Goal: Transaction & Acquisition: Purchase product/service

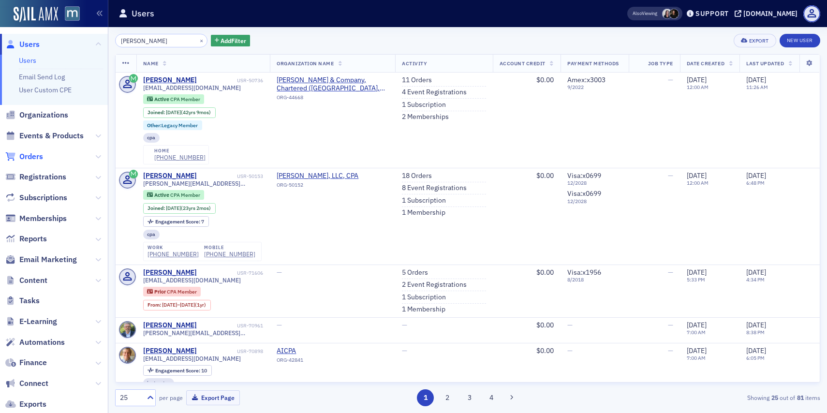
click at [29, 156] on span "Orders" at bounding box center [31, 156] width 24 height 11
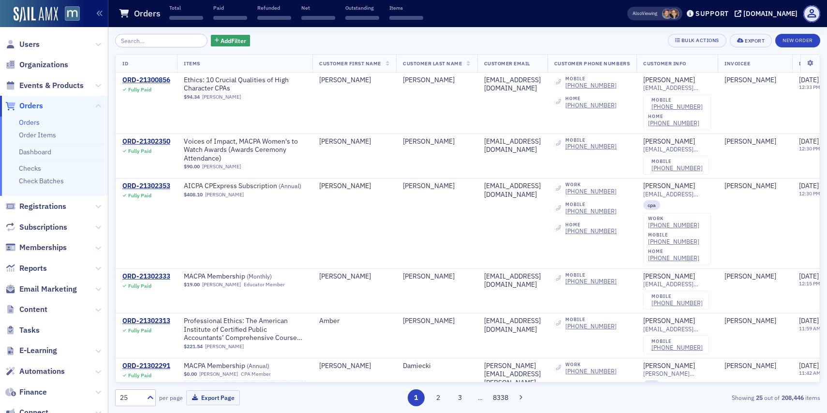
click at [184, 41] on input "search" at bounding box center [161, 41] width 92 height 14
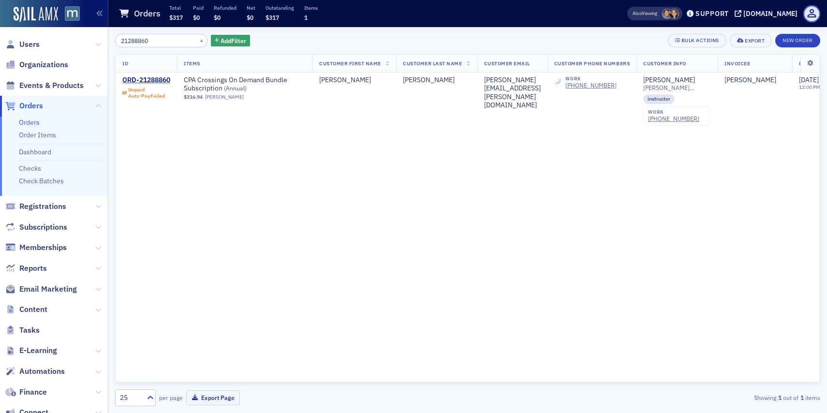
type input "21288860"
click at [161, 82] on div "ORD-21288860" at bounding box center [146, 80] width 48 height 9
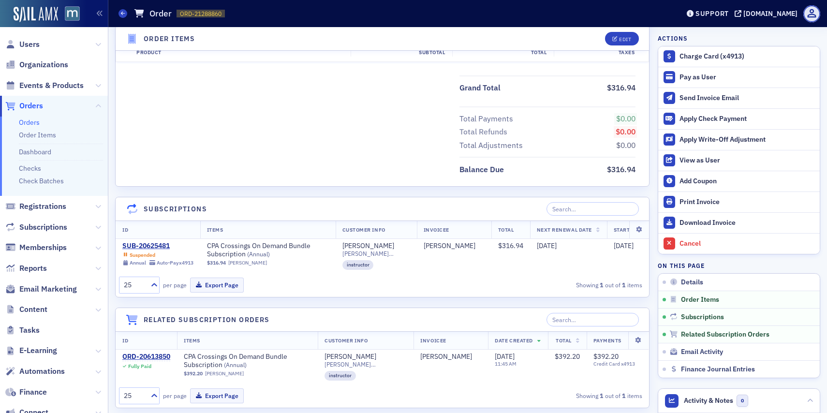
scroll to position [412, 0]
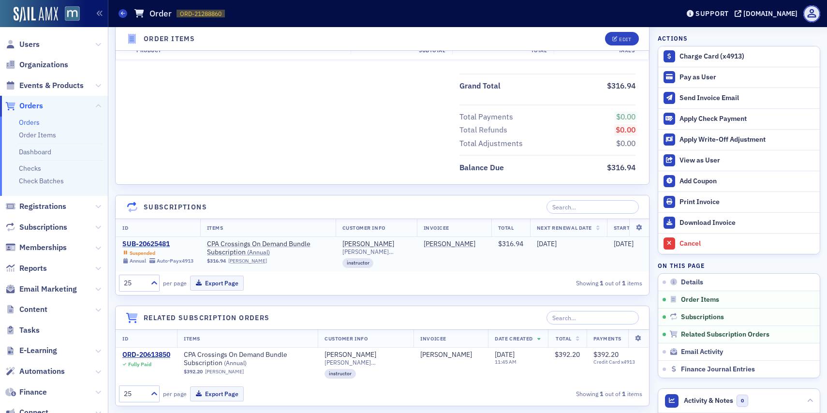
click at [154, 245] on div "SUB-20625481" at bounding box center [157, 244] width 71 height 9
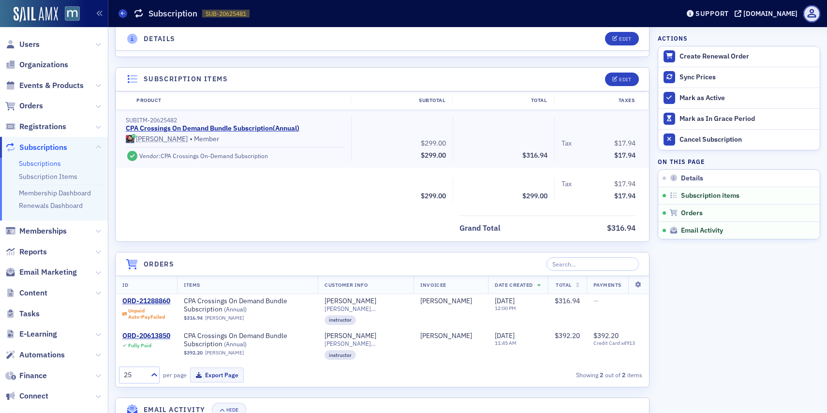
scroll to position [412, 0]
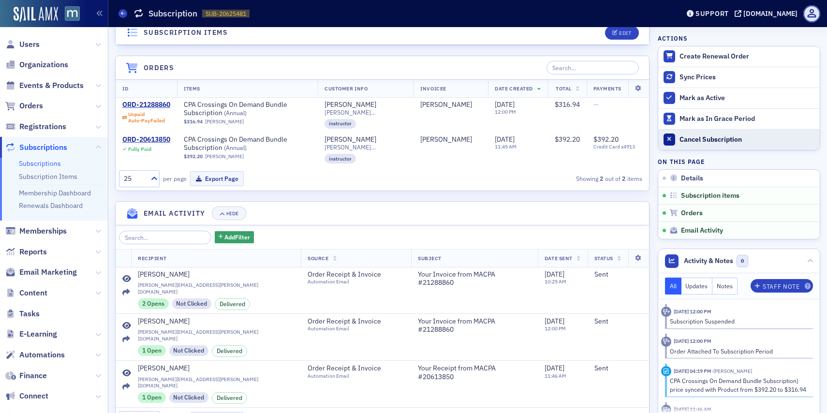
click at [690, 146] on button "Cancel Subscription" at bounding box center [739, 139] width 162 height 21
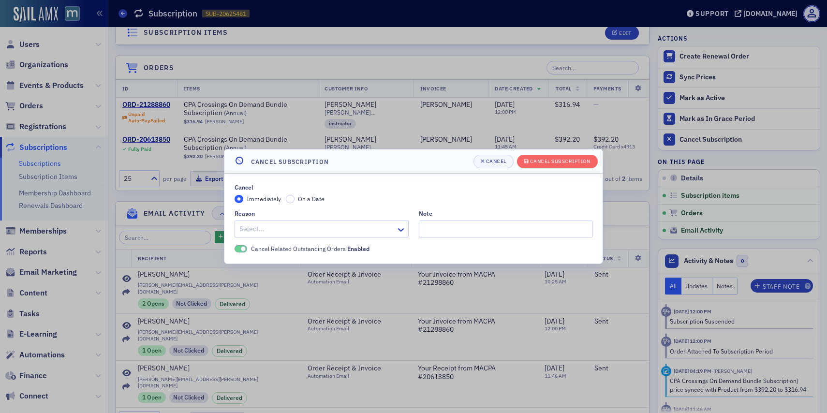
click at [330, 230] on div at bounding box center [316, 229] width 157 height 12
click at [436, 229] on input "Note" at bounding box center [506, 229] width 174 height 17
paste input "Can I sign up for this when I need this, right now this might not be needed."
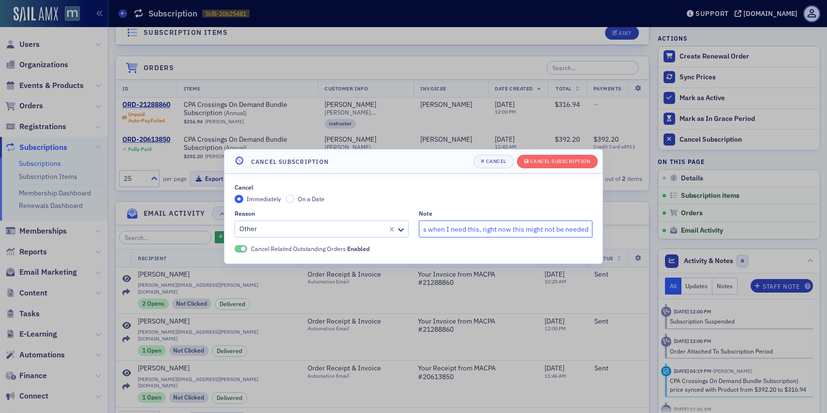
scroll to position [0, 64]
type input ""Can I sign up for this when I need this, right now this might not be needed.""
click at [539, 157] on button "Cancel Subscription" at bounding box center [557, 162] width 81 height 14
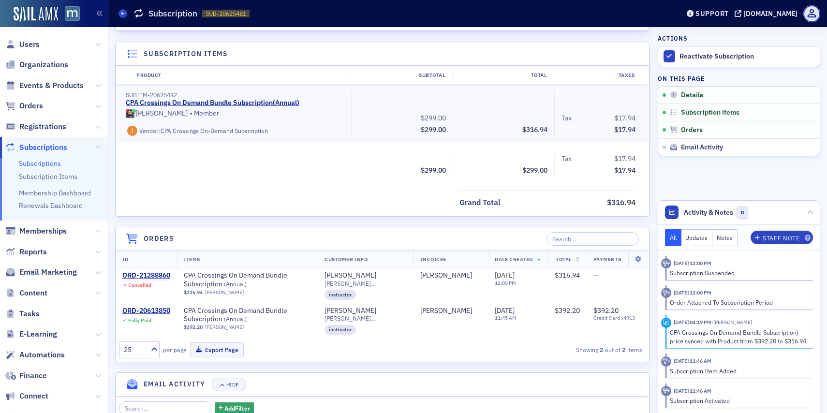
scroll to position [186, 0]
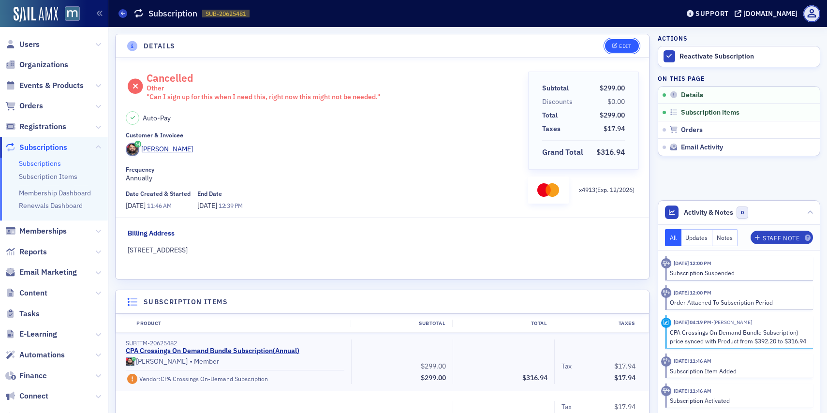
click at [620, 50] on button "Edit" at bounding box center [621, 46] width 33 height 14
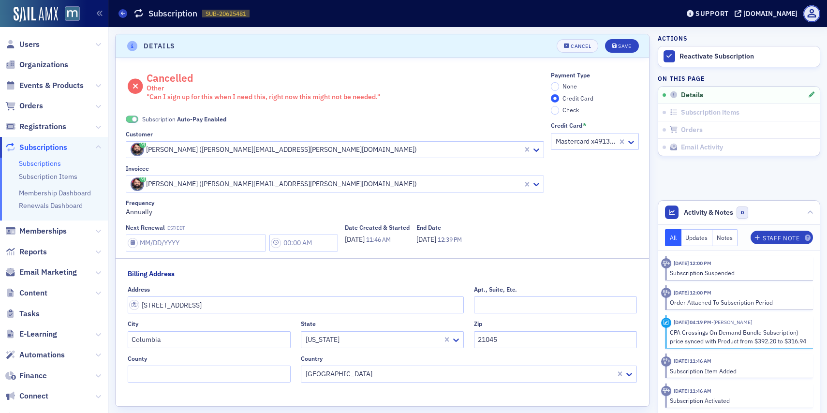
scroll to position [2, 0]
click at [556, 81] on input "None" at bounding box center [555, 84] width 9 height 9
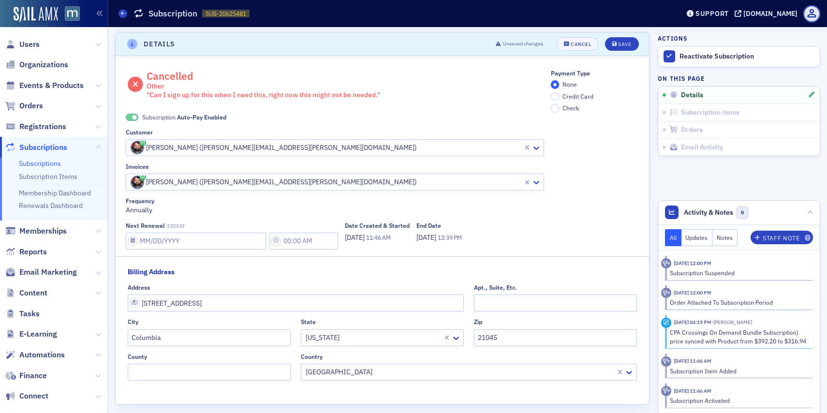
click at [134, 118] on span at bounding box center [134, 117] width 5 height 5
click at [624, 40] on button "Save" at bounding box center [621, 44] width 33 height 14
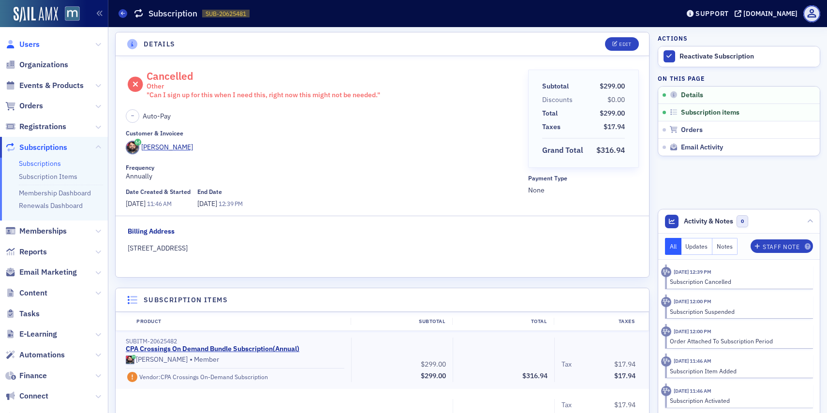
click at [36, 42] on span "Users" at bounding box center [29, 44] width 20 height 11
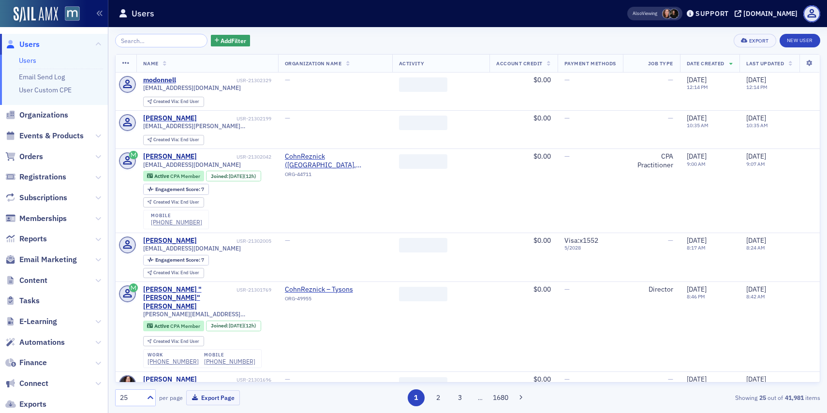
click at [190, 45] on input "search" at bounding box center [161, 41] width 92 height 14
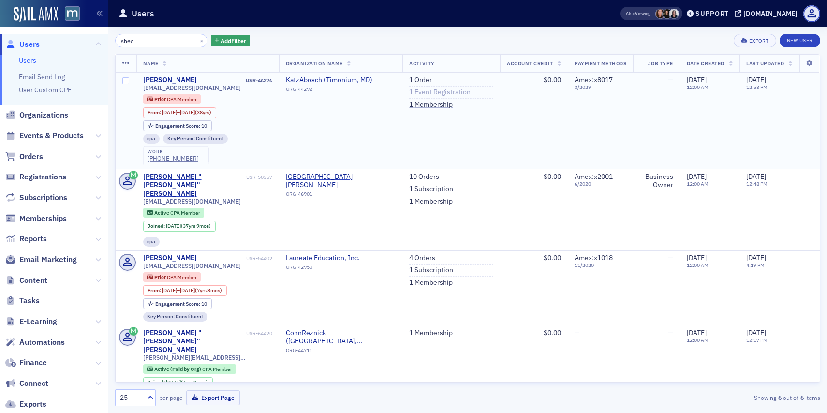
type input "shec"
click at [409, 96] on link "1 Event Registration" at bounding box center [439, 92] width 61 height 9
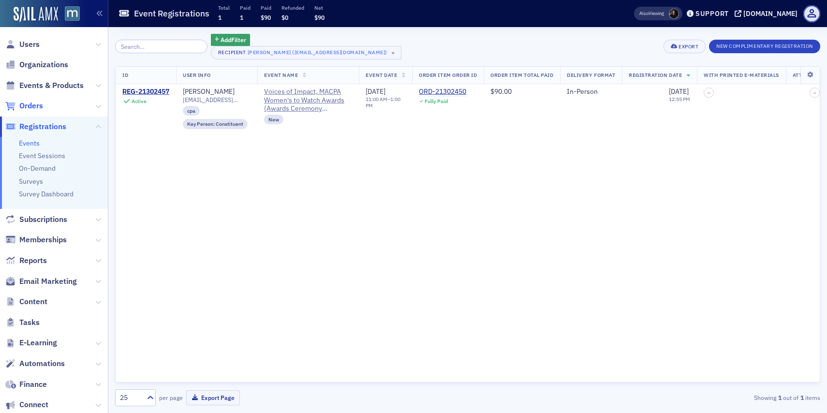
click at [39, 103] on span "Orders" at bounding box center [31, 106] width 24 height 11
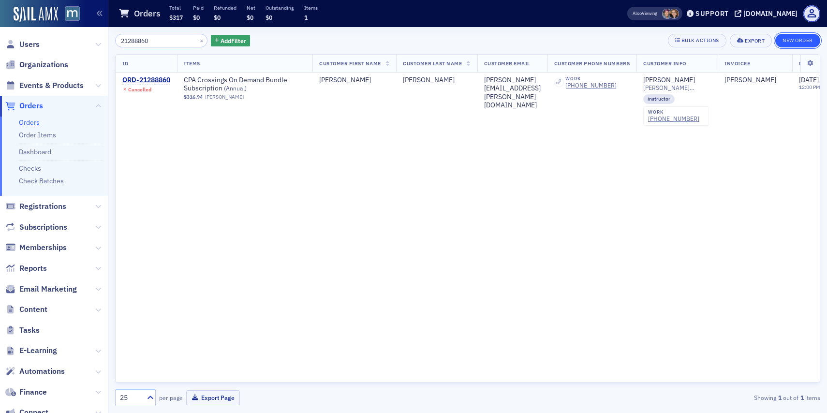
click at [812, 45] on button "New Order" at bounding box center [797, 41] width 45 height 14
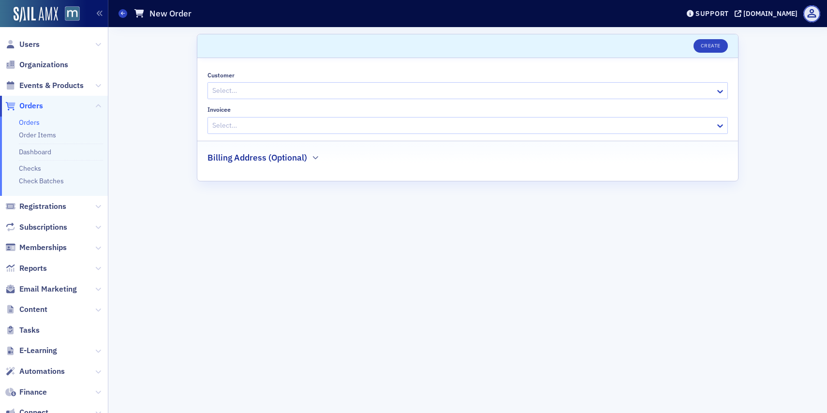
click at [507, 92] on div at bounding box center [462, 91] width 503 height 12
type input "[PERSON_NAME]"
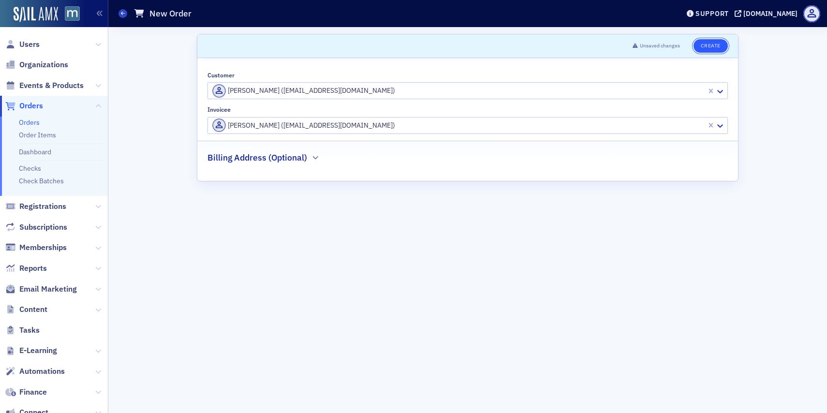
click at [709, 48] on button "Create" at bounding box center [710, 46] width 34 height 14
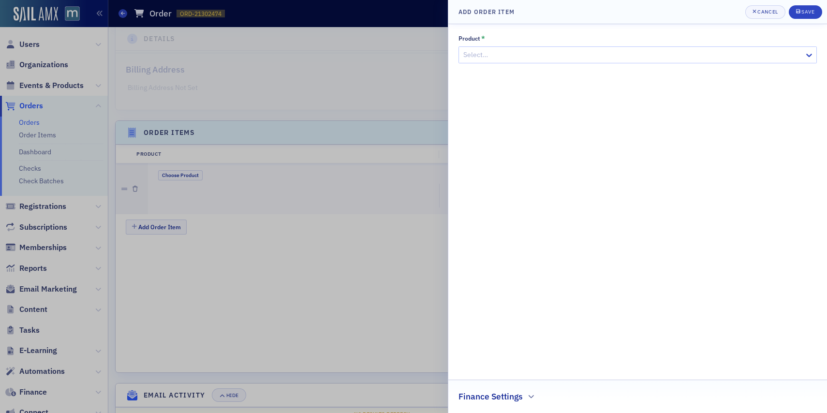
scroll to position [234, 0]
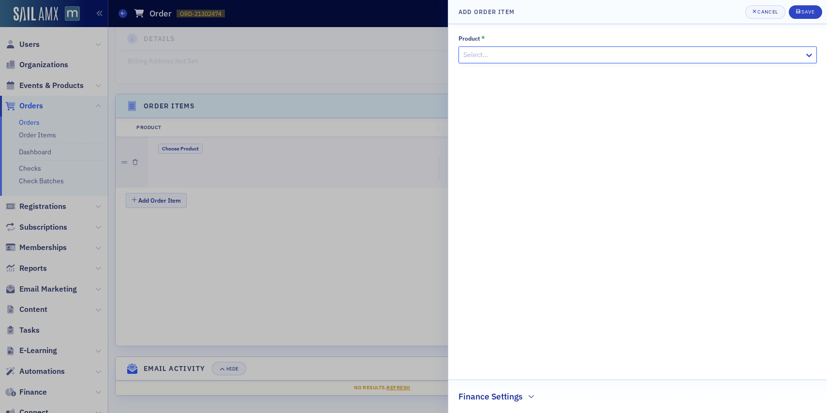
click at [488, 55] on div at bounding box center [632, 55] width 341 height 12
type input "guest ticket"
drag, startPoint x: 505, startPoint y: 54, endPoint x: 485, endPoint y: 54, distance: 19.8
click at [485, 54] on div at bounding box center [632, 55] width 341 height 12
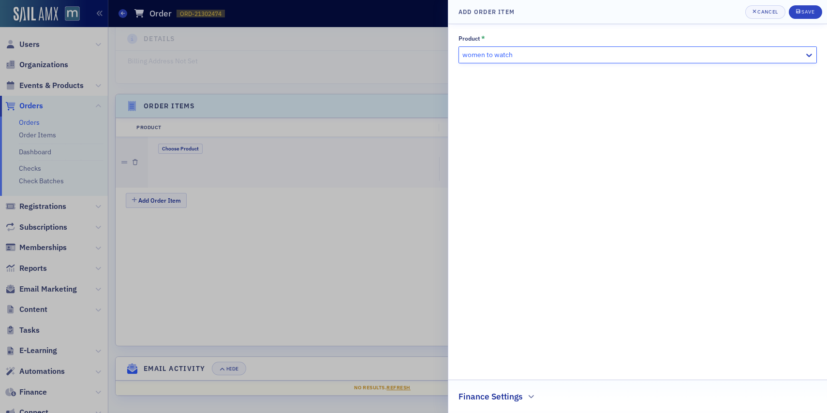
scroll to position [313, 0]
type input "women to watch"
click at [401, 266] on div at bounding box center [413, 206] width 827 height 413
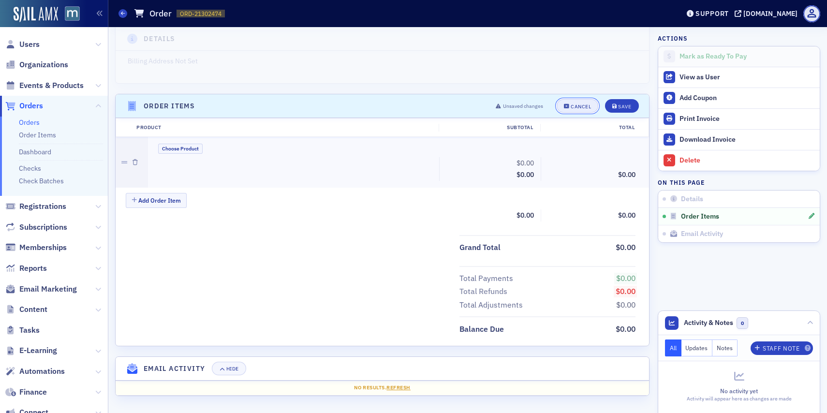
click at [579, 104] on div "Cancel" at bounding box center [581, 106] width 20 height 5
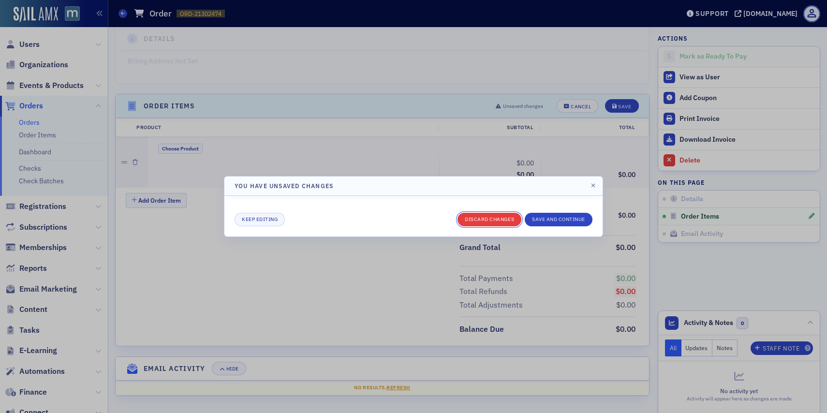
click at [507, 215] on button "Discard changes" at bounding box center [489, 220] width 64 height 14
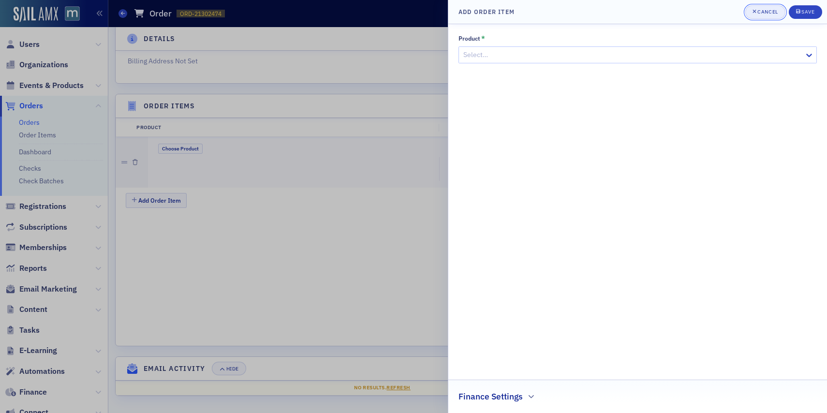
click at [762, 8] on button "Cancel" at bounding box center [765, 12] width 40 height 14
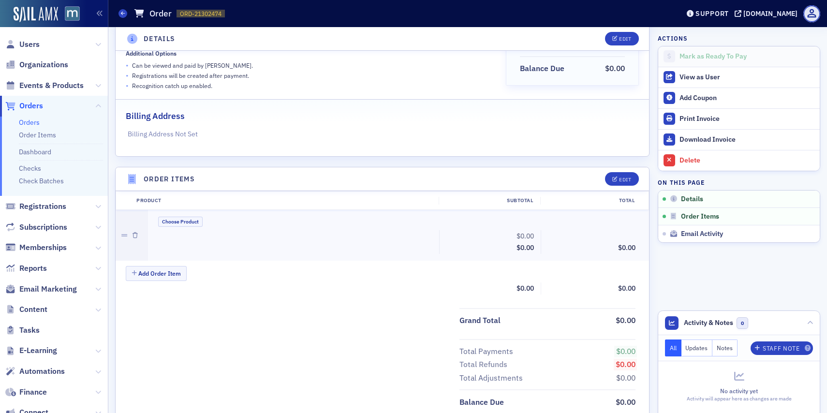
scroll to position [0, 0]
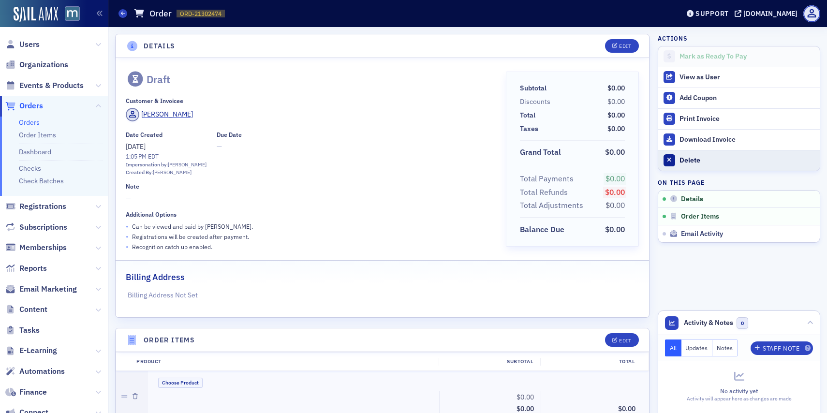
click at [682, 155] on button "Delete" at bounding box center [739, 160] width 162 height 21
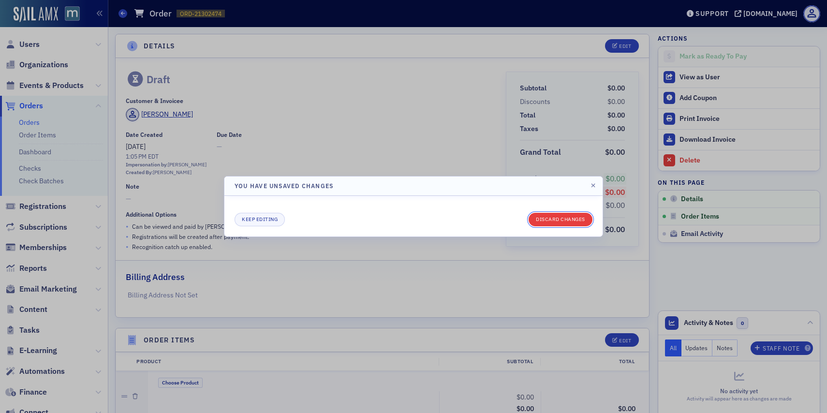
click at [574, 219] on button "Discard changes" at bounding box center [561, 220] width 64 height 14
